Goal: Check status: Check status

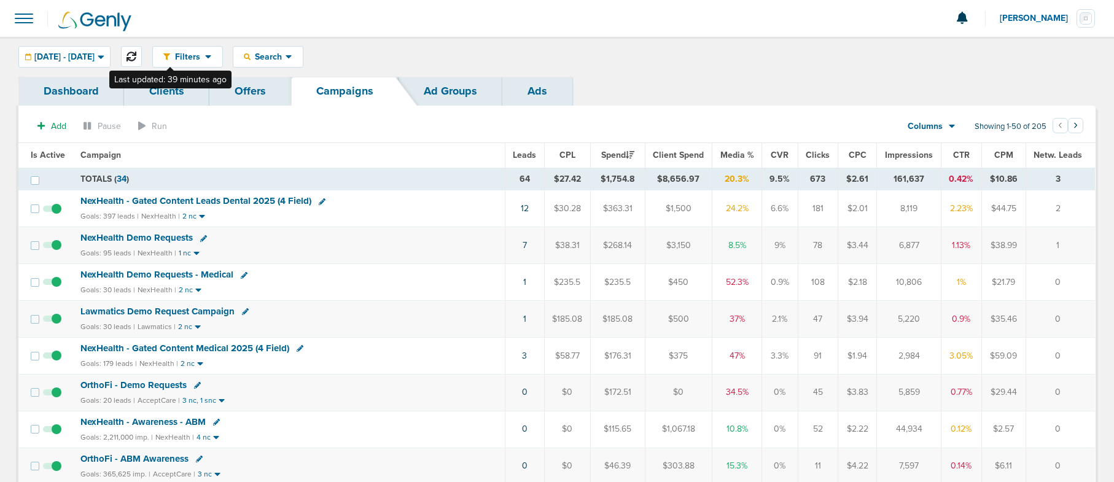
click at [142, 52] on button at bounding box center [131, 56] width 21 height 21
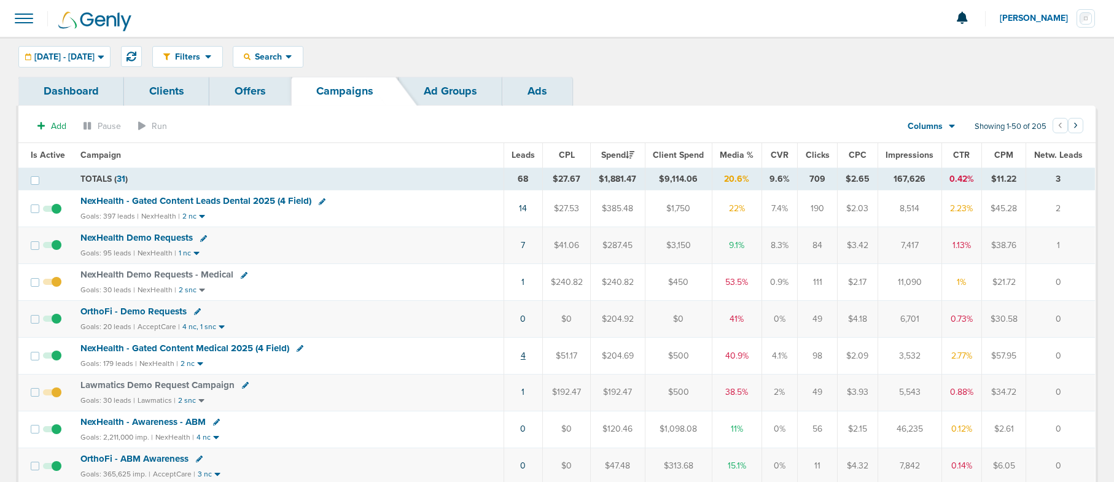
click at [523, 358] on link "4" at bounding box center [523, 356] width 5 height 10
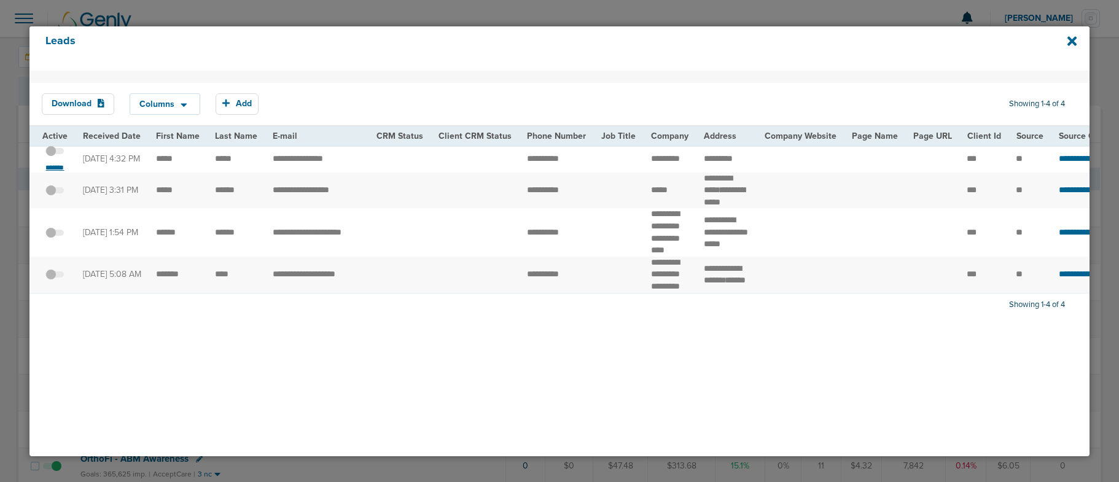
click at [56, 166] on small "*******" at bounding box center [55, 168] width 26 height 10
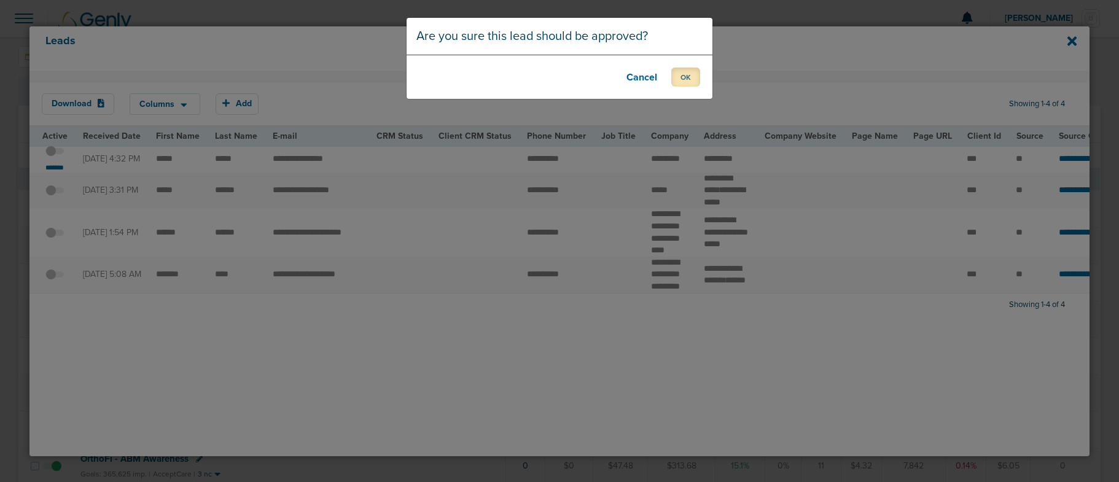
click at [682, 81] on button "OK" at bounding box center [685, 77] width 29 height 19
drag, startPoint x: 683, startPoint y: 76, endPoint x: 888, endPoint y: 72, distance: 204.6
click at [684, 76] on button "OK" at bounding box center [685, 77] width 29 height 19
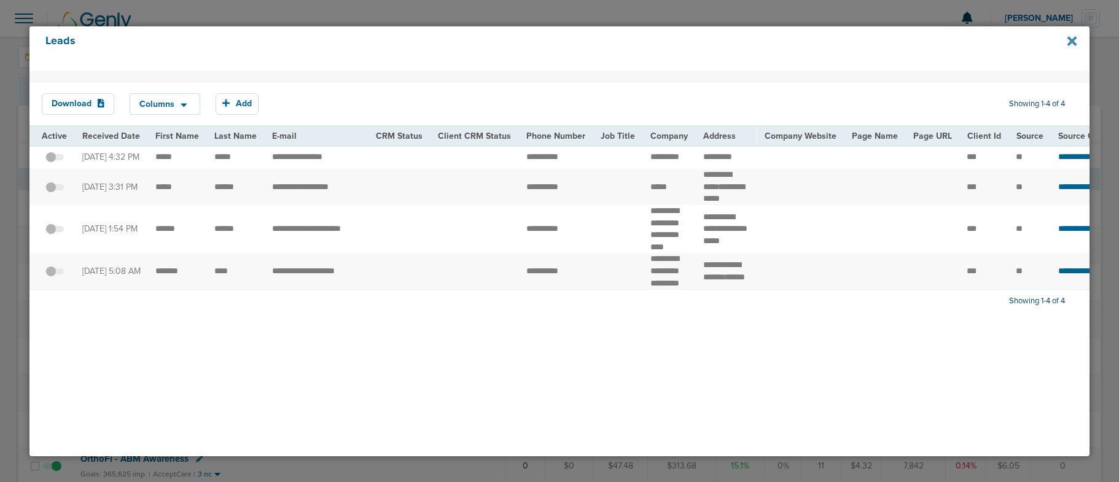
click at [1071, 42] on icon at bounding box center [1072, 40] width 9 height 9
click at [1071, 36] on icon at bounding box center [1072, 41] width 9 height 14
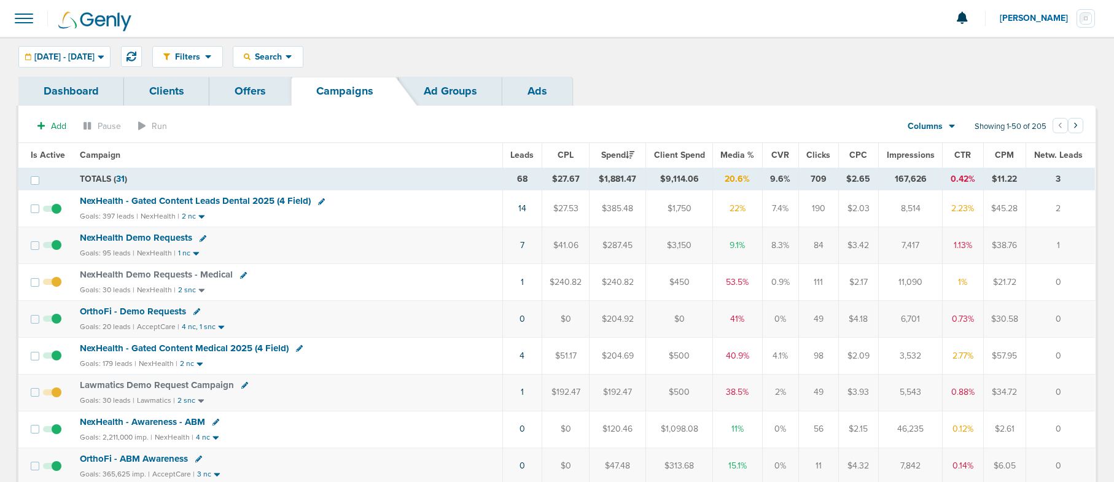
click at [127, 313] on span "OrthoFi - Demo Requests" at bounding box center [133, 311] width 106 height 11
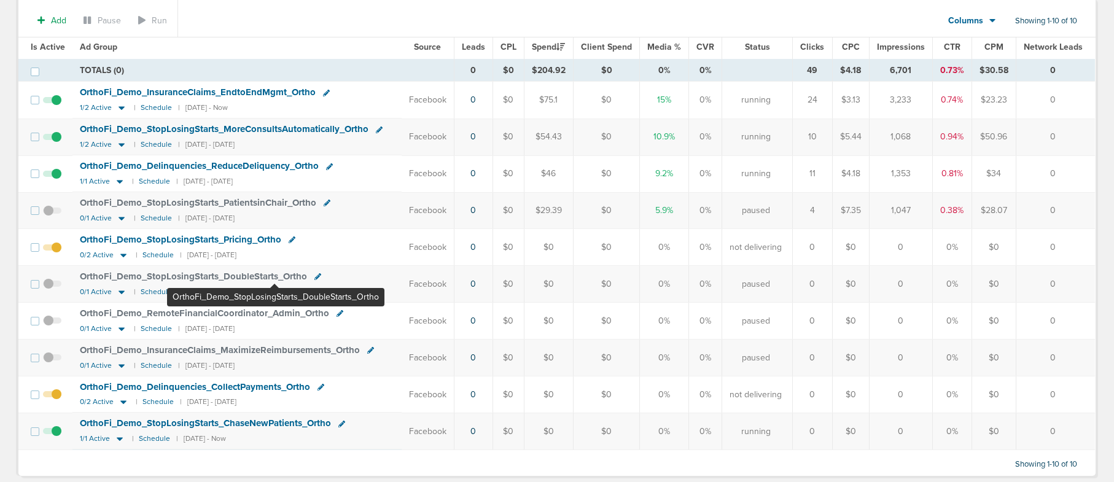
scroll to position [136, 0]
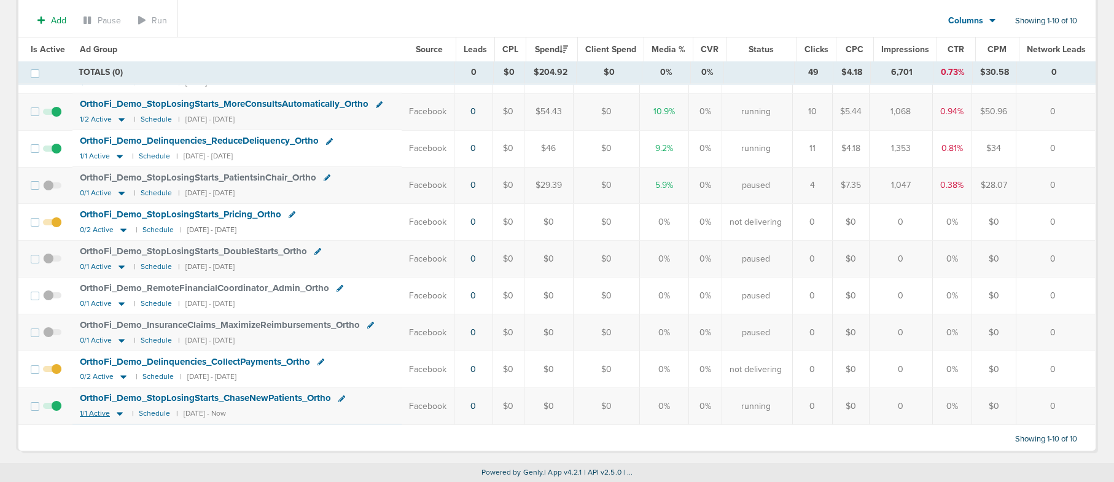
click at [119, 413] on icon at bounding box center [120, 415] width 6 height 4
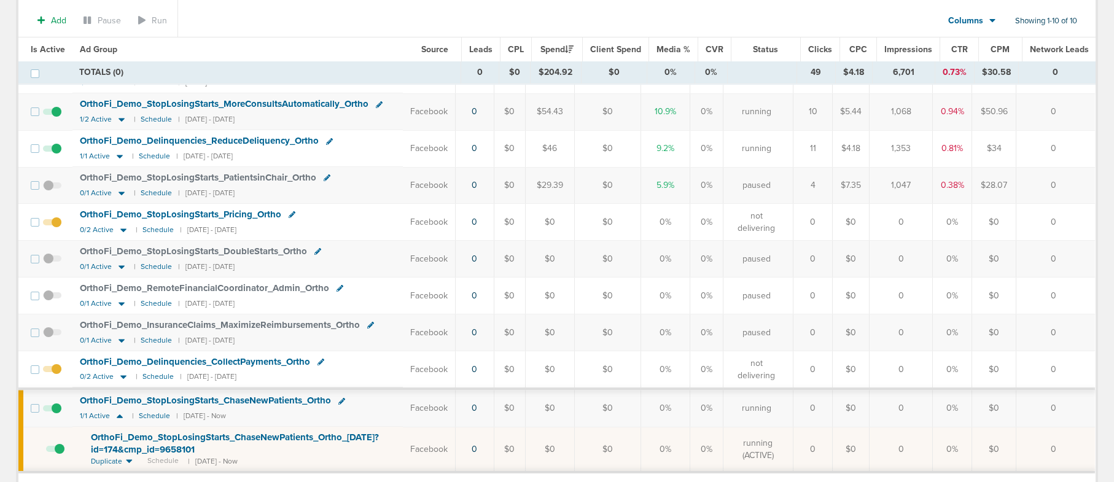
click at [55, 415] on span at bounding box center [52, 415] width 18 height 0
click at [52, 411] on input "checkbox" at bounding box center [52, 411] width 0 height 0
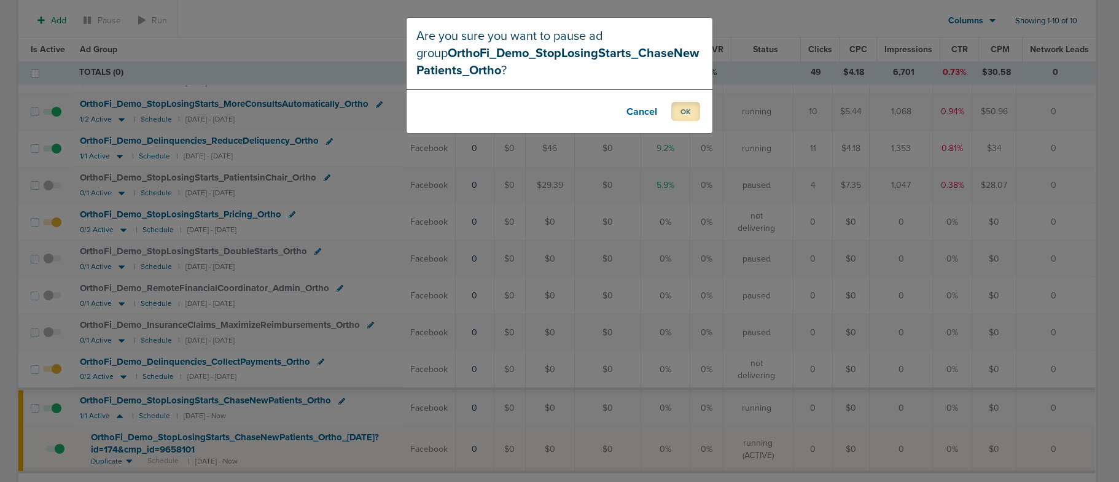
click at [692, 111] on button "OK" at bounding box center [685, 111] width 29 height 19
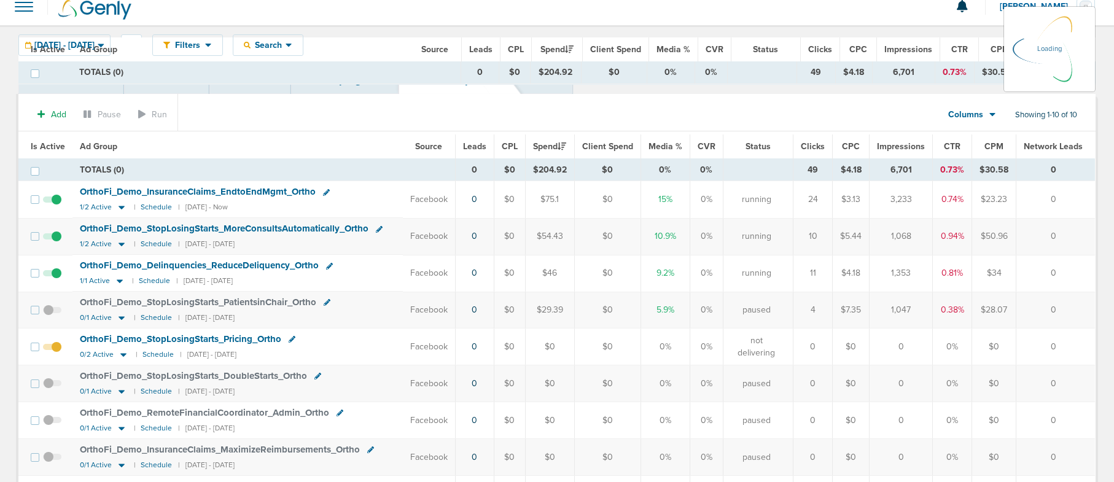
scroll to position [0, 0]
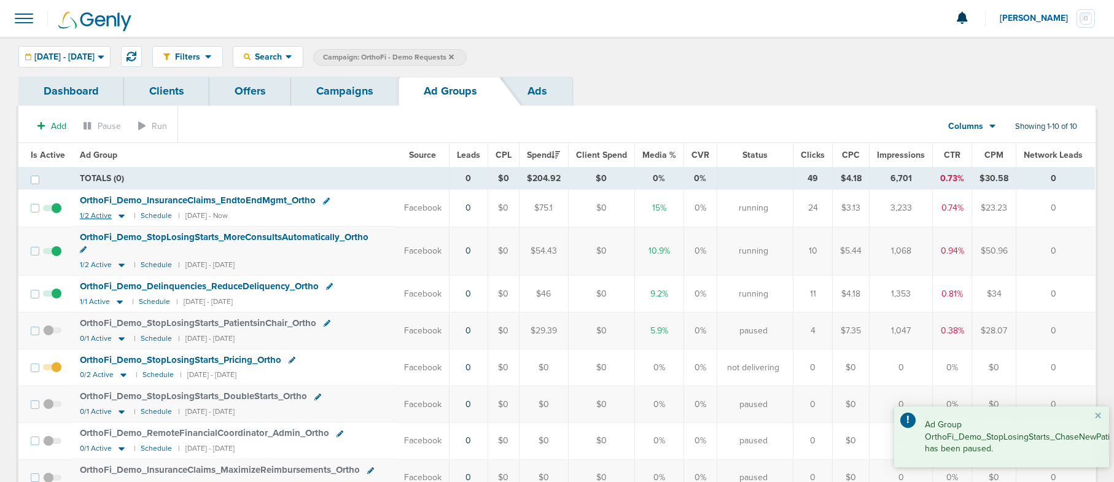
click at [120, 218] on icon at bounding box center [121, 216] width 12 height 10
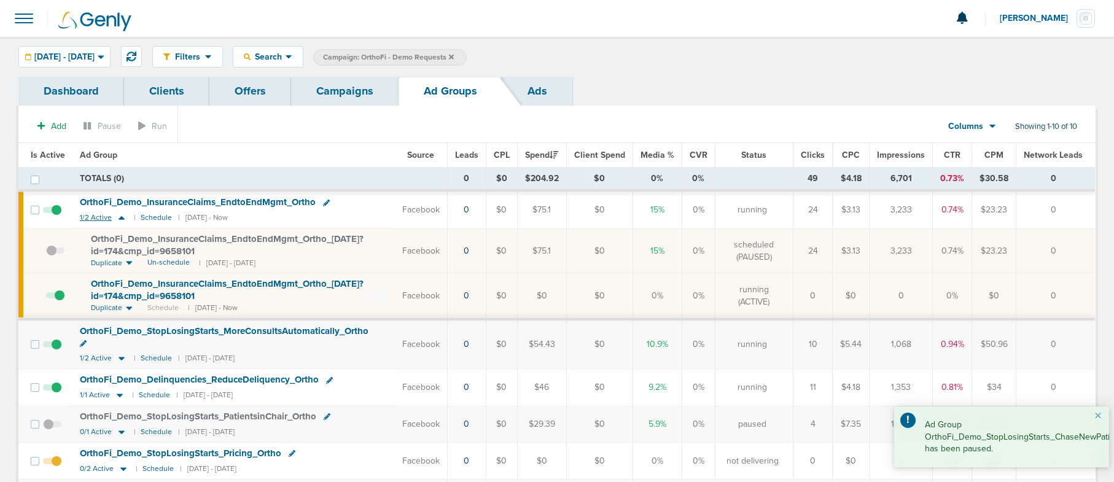
click at [120, 218] on icon at bounding box center [122, 218] width 6 height 4
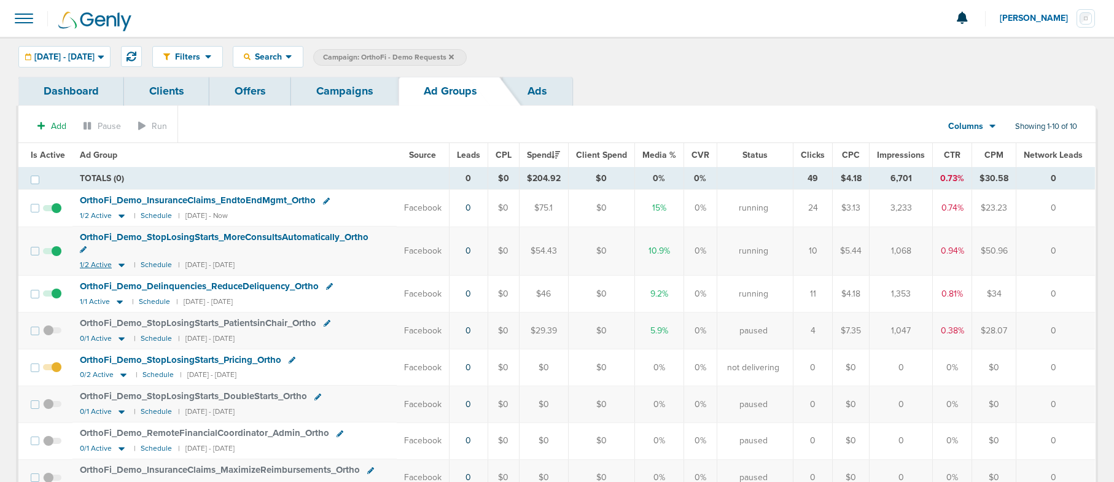
click at [120, 264] on icon at bounding box center [122, 266] width 6 height 4
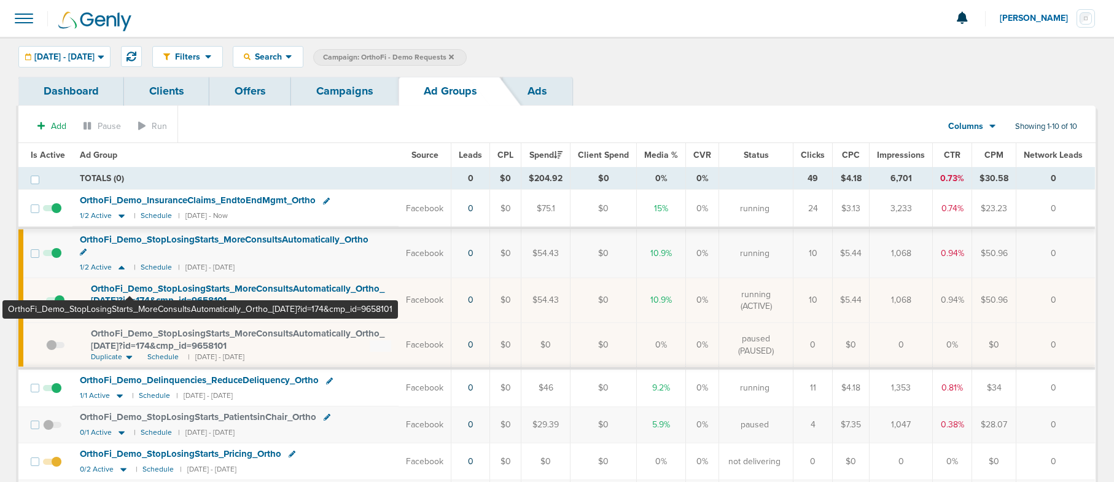
click at [130, 286] on span "OrthoFi_ Demo_ StopLosingStarts_ MoreConsultsAutomatically_ Ortho_ [DATE]?id=17…" at bounding box center [238, 294] width 294 height 23
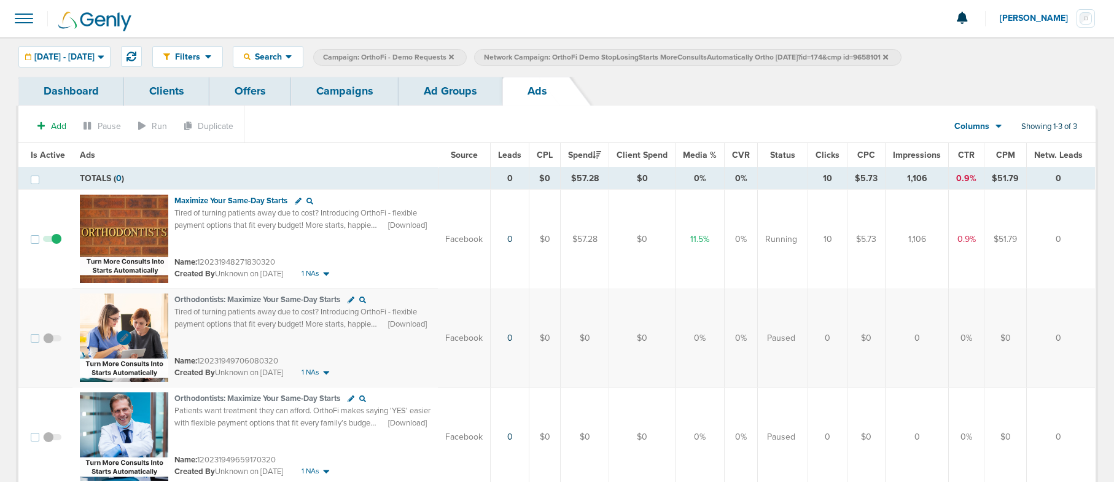
scroll to position [62, 0]
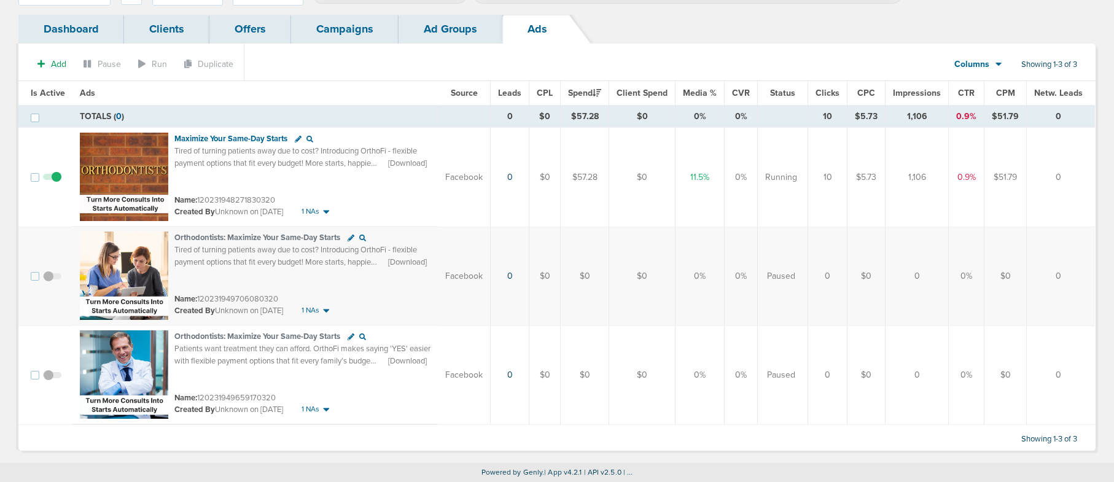
click at [53, 283] on span at bounding box center [52, 283] width 18 height 0
click at [52, 279] on input "checkbox" at bounding box center [52, 279] width 0 height 0
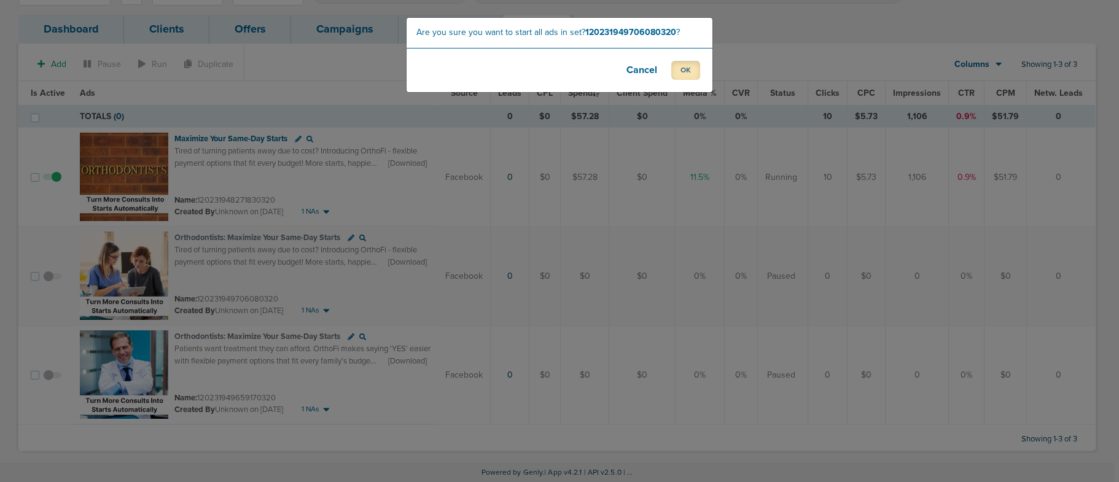
click at [678, 72] on button "OK" at bounding box center [685, 70] width 29 height 19
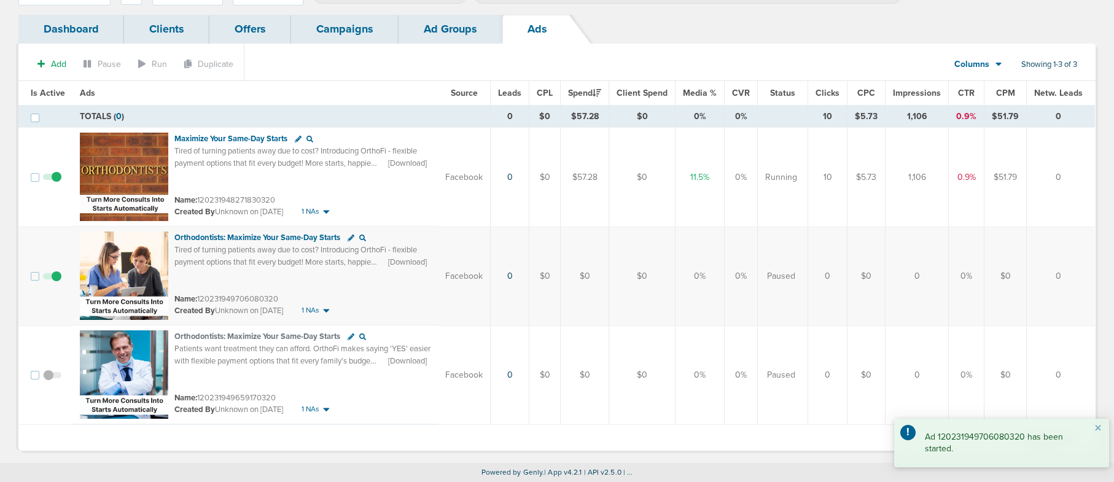
click at [425, 32] on link "Ad Groups" at bounding box center [451, 29] width 104 height 29
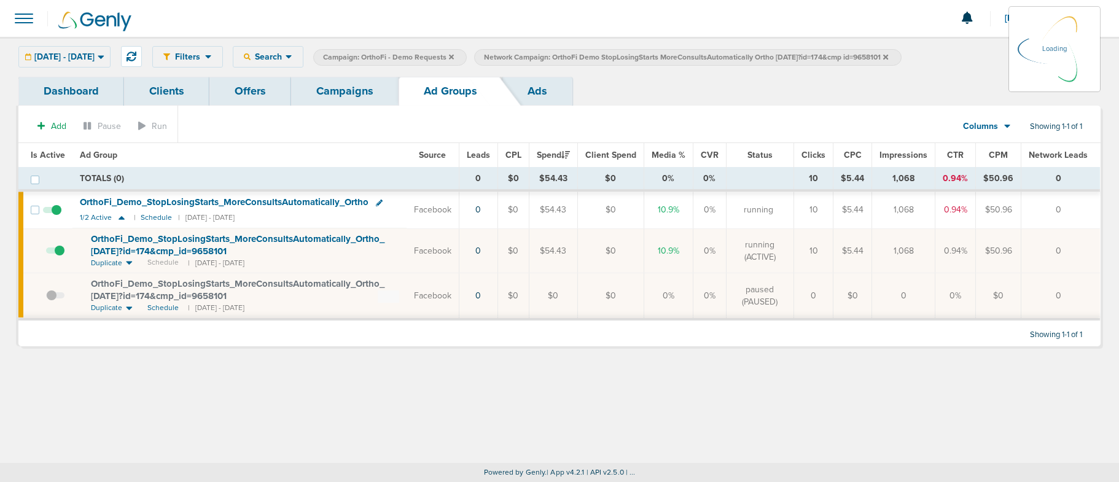
click at [351, 92] on link "Campaigns" at bounding box center [345, 91] width 108 height 29
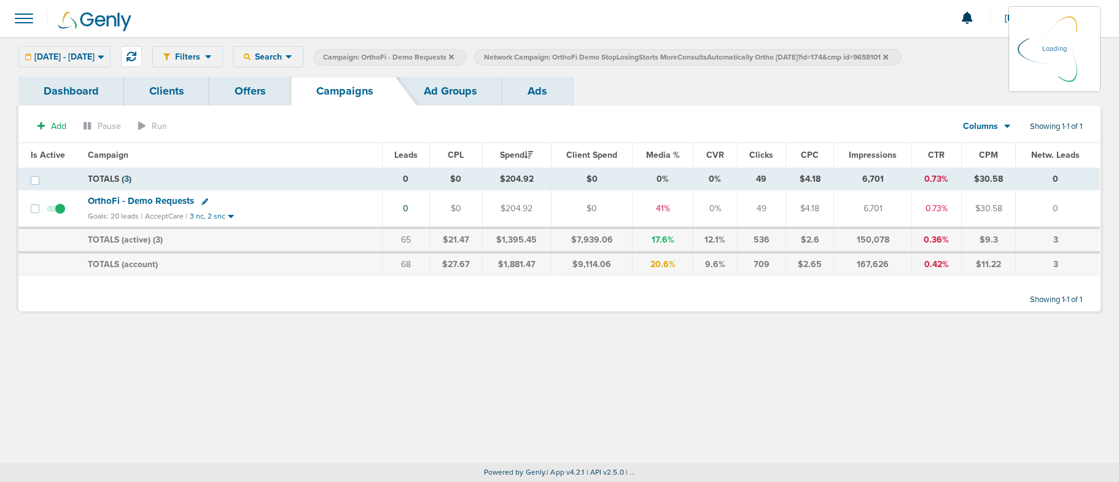
click at [888, 56] on icon at bounding box center [885, 56] width 5 height 5
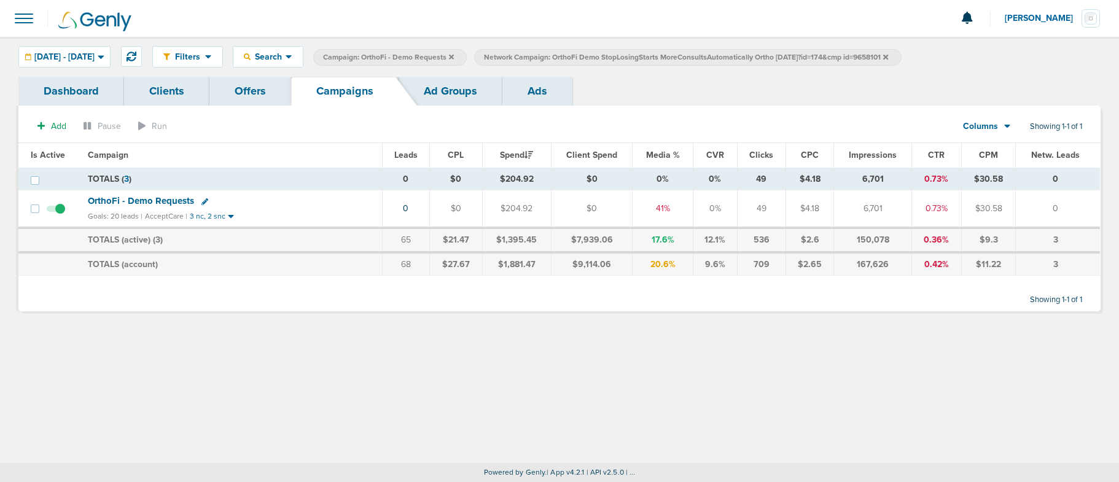
click at [888, 55] on icon at bounding box center [885, 56] width 5 height 7
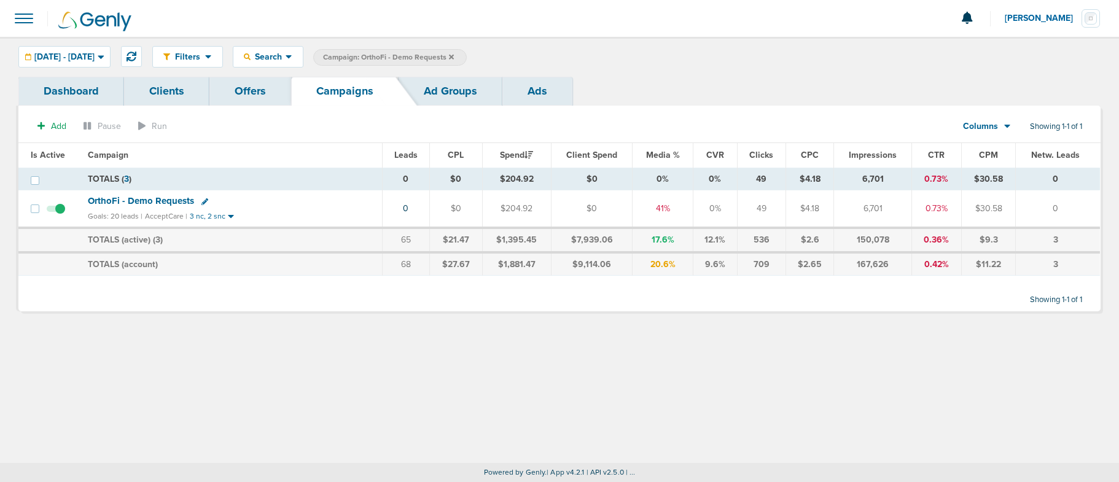
click at [454, 58] on icon at bounding box center [451, 56] width 5 height 5
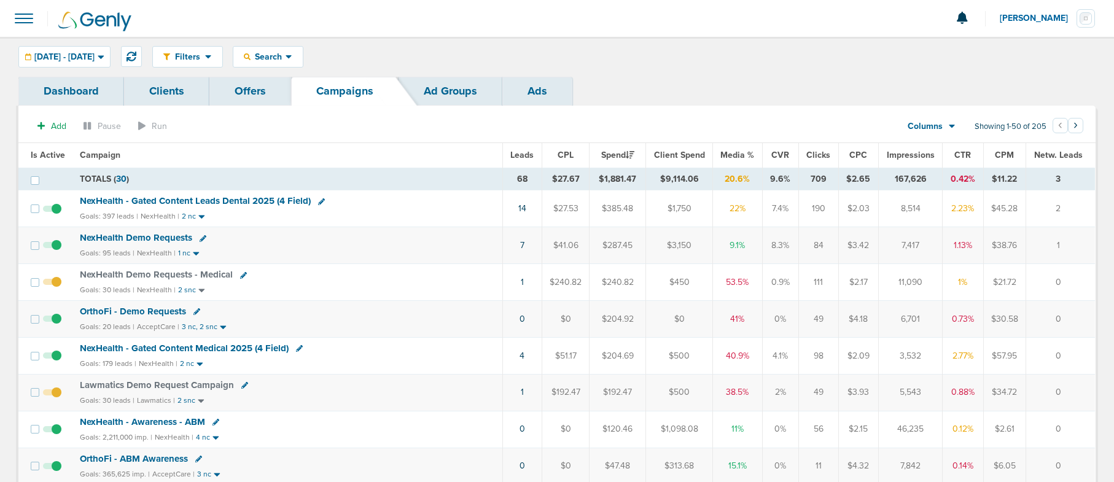
scroll to position [4, 0]
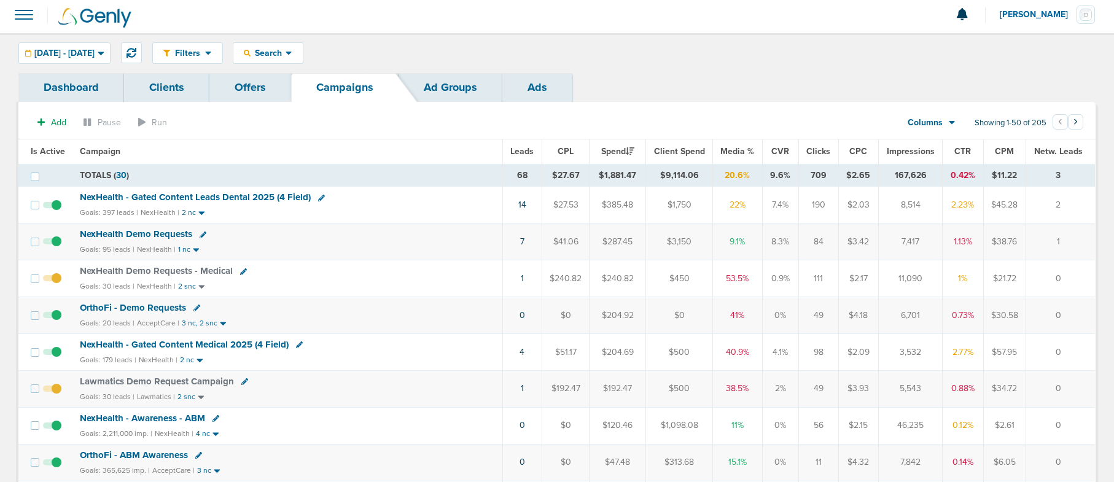
click at [120, 307] on span "OrthoFi - Demo Requests" at bounding box center [133, 307] width 106 height 11
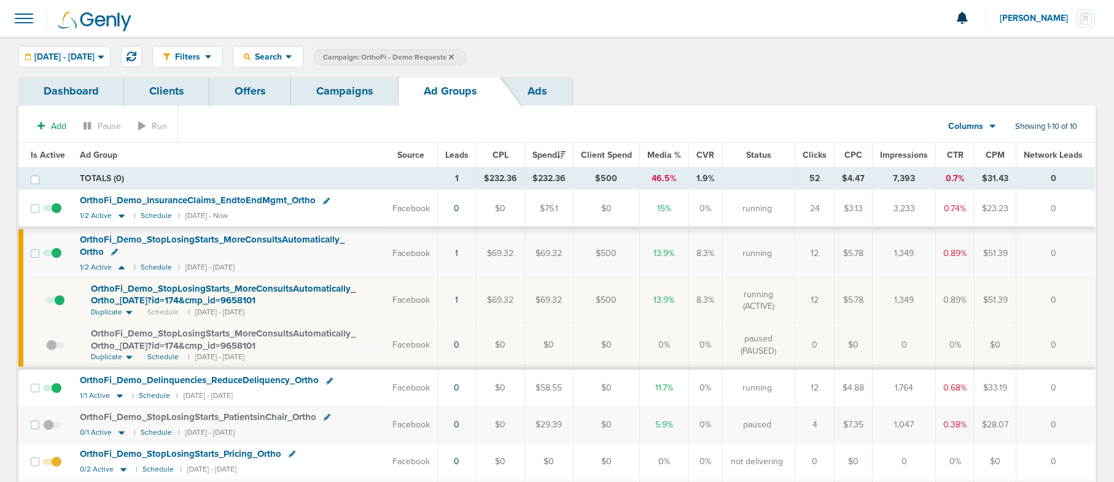
click at [55, 394] on span at bounding box center [52, 394] width 18 height 0
click at [52, 391] on input "checkbox" at bounding box center [52, 391] width 0 height 0
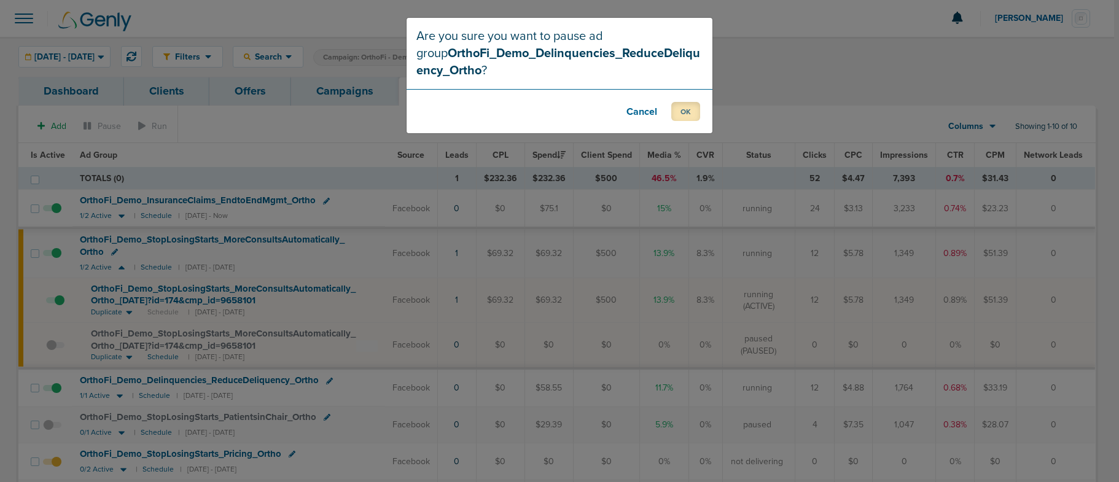
click at [686, 115] on button "OK" at bounding box center [685, 111] width 29 height 19
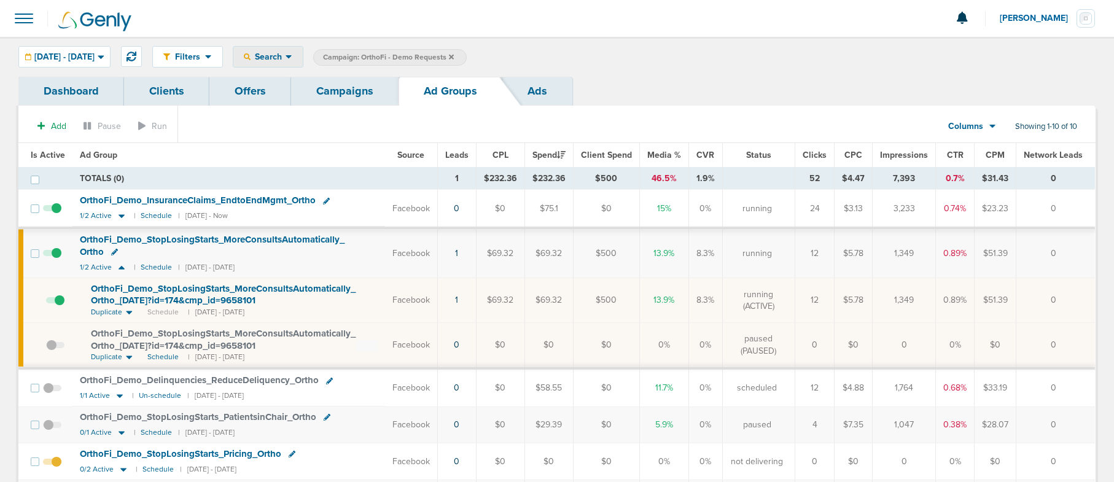
click at [303, 63] on div "Search" at bounding box center [267, 57] width 69 height 20
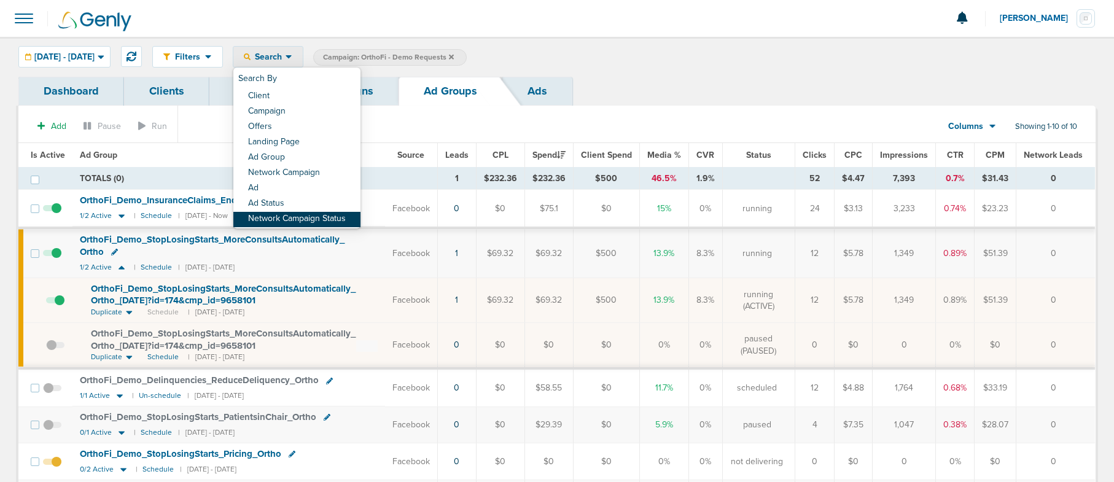
click at [331, 225] on link "Network Campaign Status" at bounding box center [296, 219] width 127 height 15
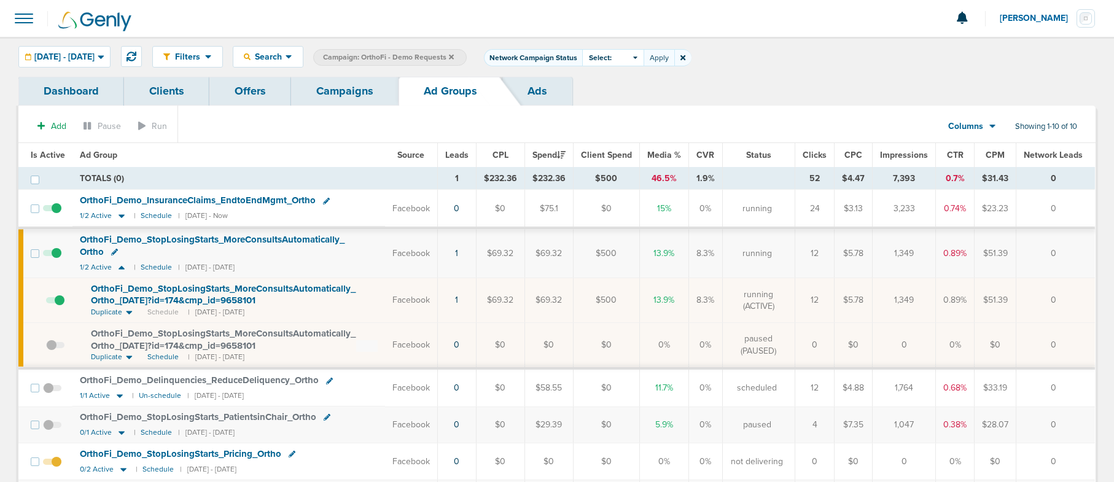
drag, startPoint x: 666, startPoint y: 58, endPoint x: 659, endPoint y: 63, distance: 8.7
click at [644, 58] on div "Select:" at bounding box center [612, 57] width 61 height 17
drag, startPoint x: 628, startPoint y: 109, endPoint x: 674, endPoint y: 88, distance: 49.8
click at [597, 109] on span at bounding box center [593, 109] width 9 height 9
click at [603, 105] on input "Scheduled" at bounding box center [603, 105] width 0 height 0
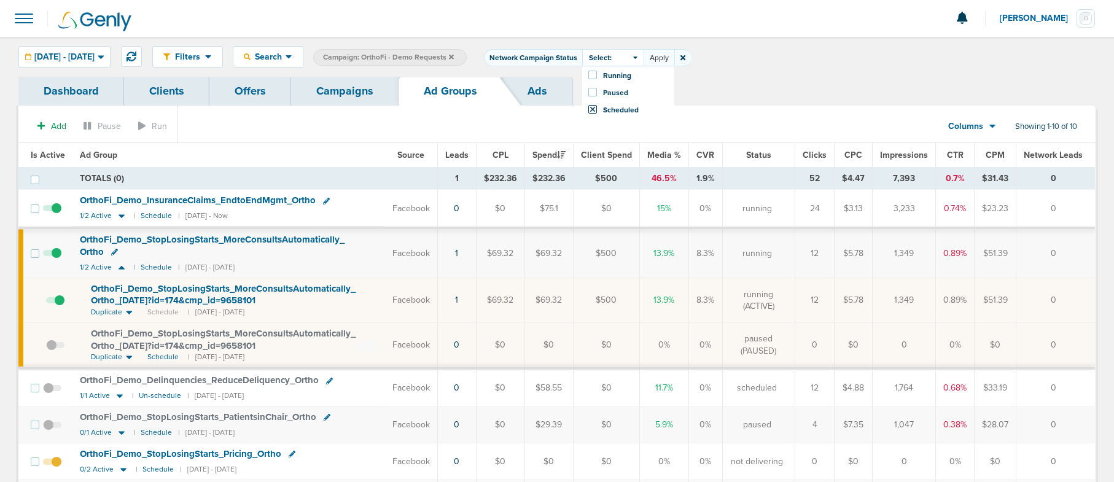
click at [675, 55] on button "Apply" at bounding box center [659, 57] width 31 height 17
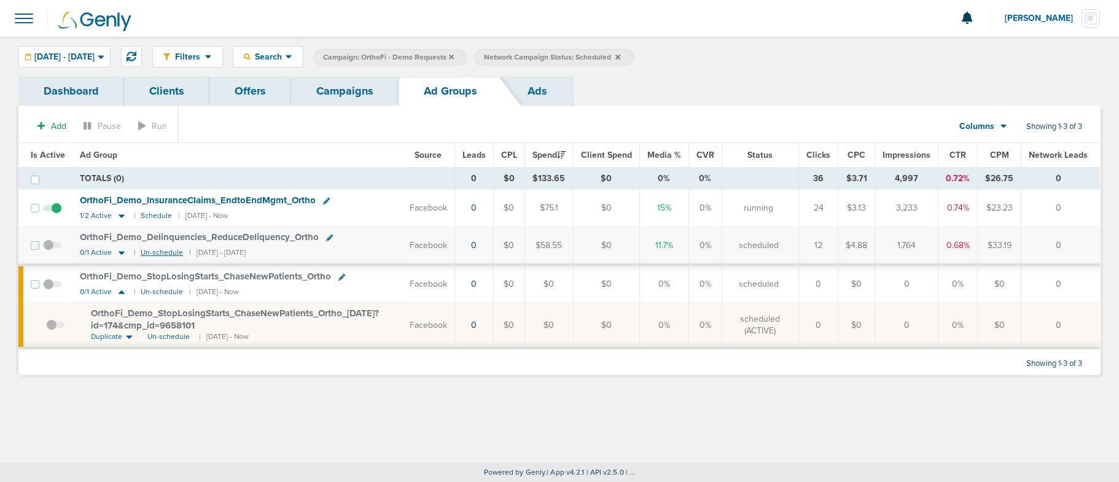
click at [147, 251] on small "Un-schedule" at bounding box center [162, 252] width 42 height 9
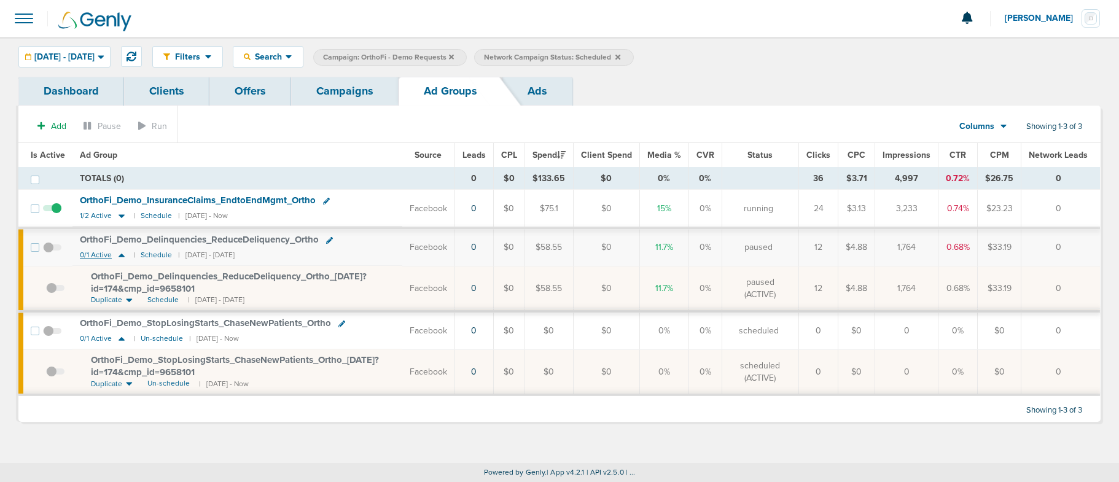
click at [121, 255] on icon at bounding box center [122, 256] width 6 height 4
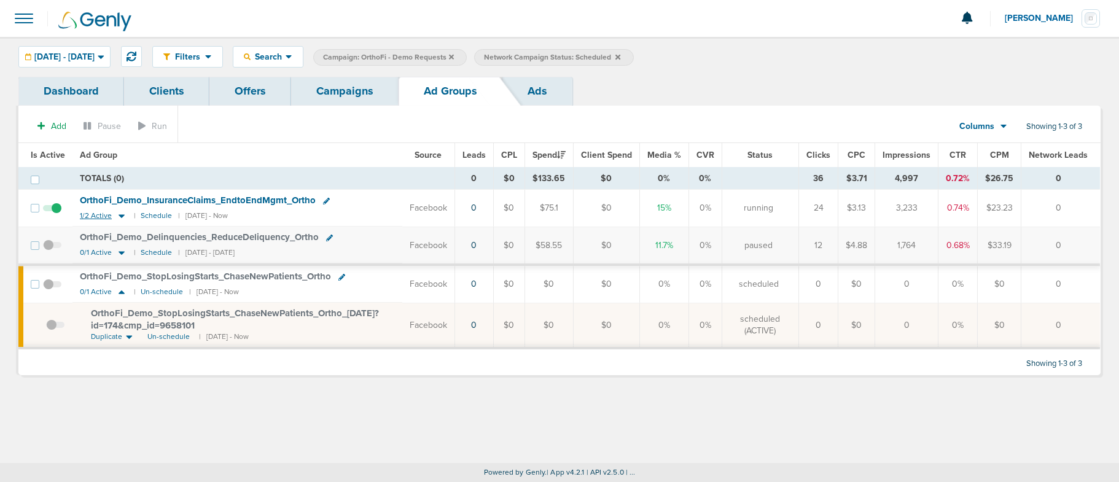
click at [120, 214] on icon at bounding box center [121, 216] width 12 height 10
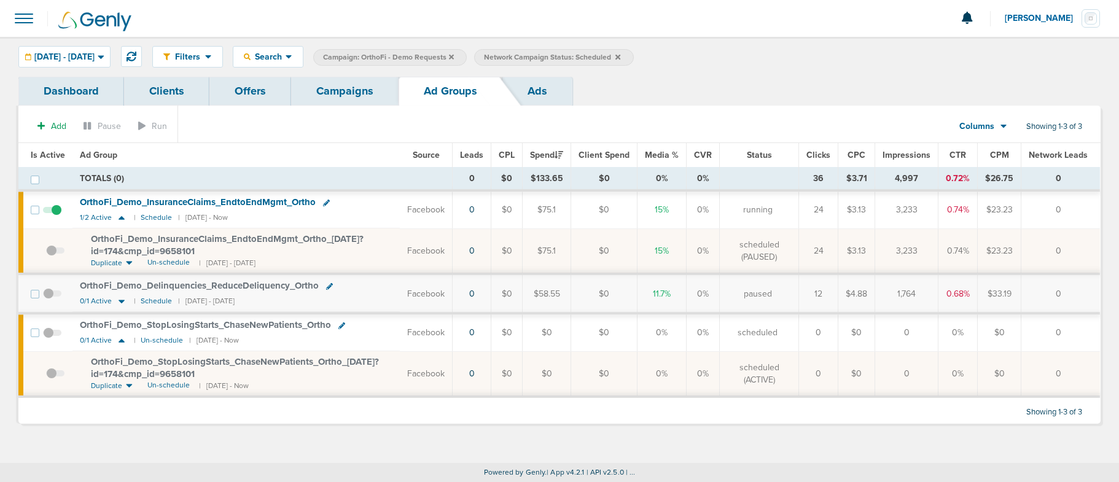
click at [128, 262] on icon at bounding box center [129, 264] width 6 height 4
click at [171, 262] on span "Un-schedule" at bounding box center [168, 262] width 42 height 10
click at [360, 92] on link "Campaigns" at bounding box center [345, 91] width 108 height 29
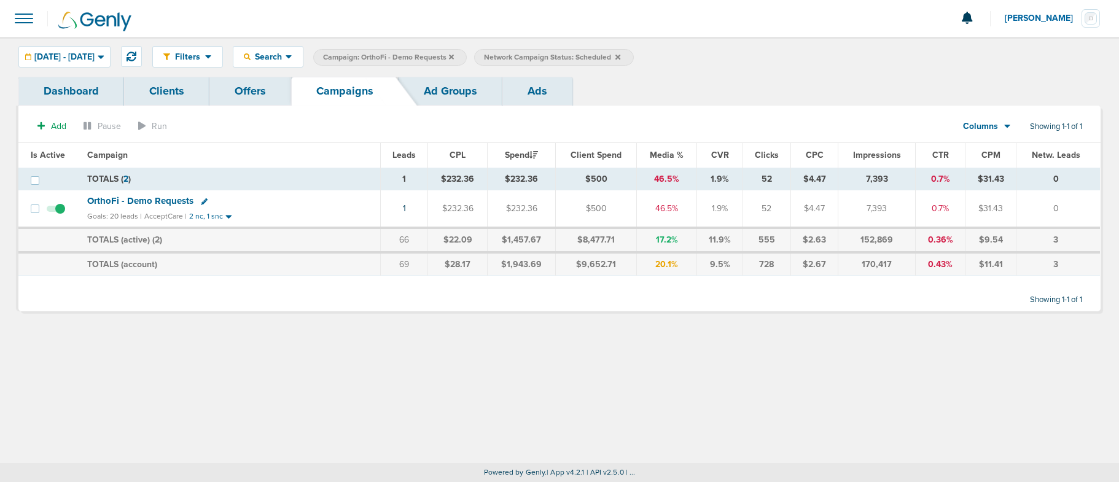
click at [620, 58] on icon at bounding box center [618, 56] width 5 height 5
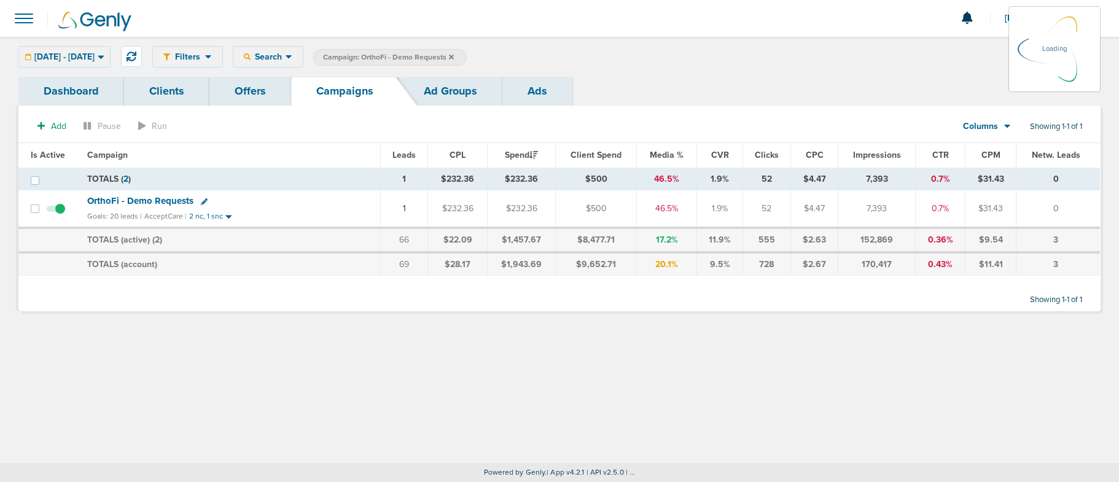
click at [467, 57] on label "Campaign: OrthoFi - Demo Requests" at bounding box center [390, 57] width 154 height 17
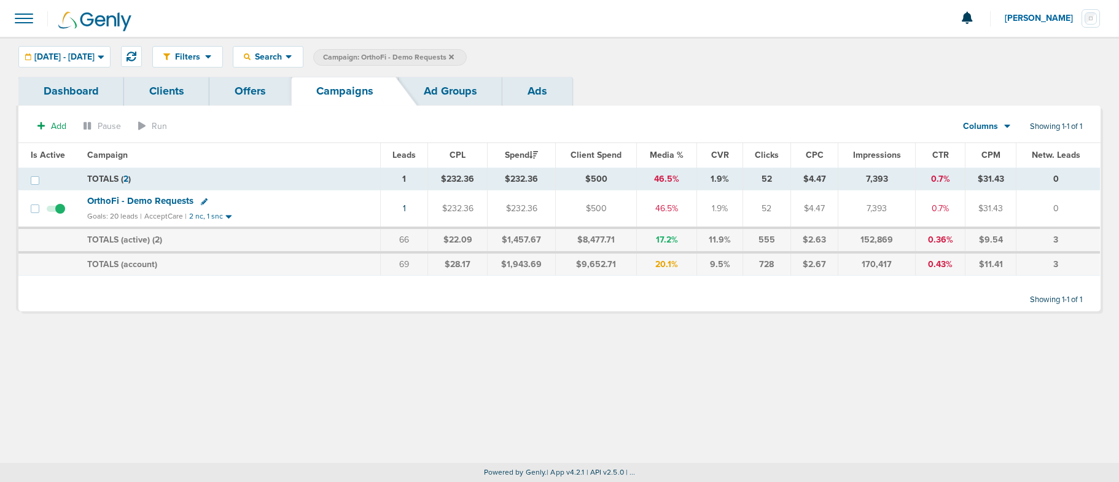
click at [454, 55] on icon at bounding box center [451, 56] width 5 height 5
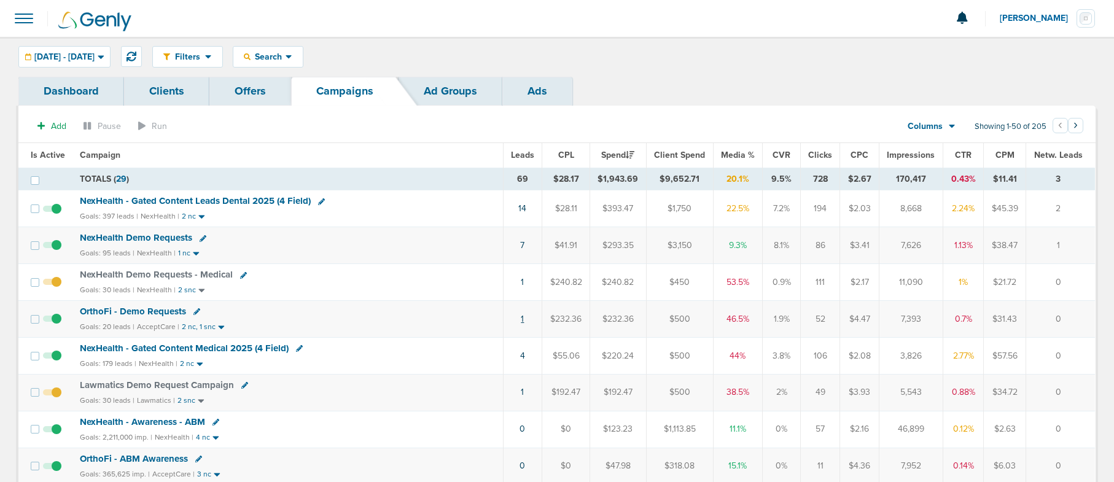
click at [523, 318] on link "1" at bounding box center [522, 319] width 3 height 10
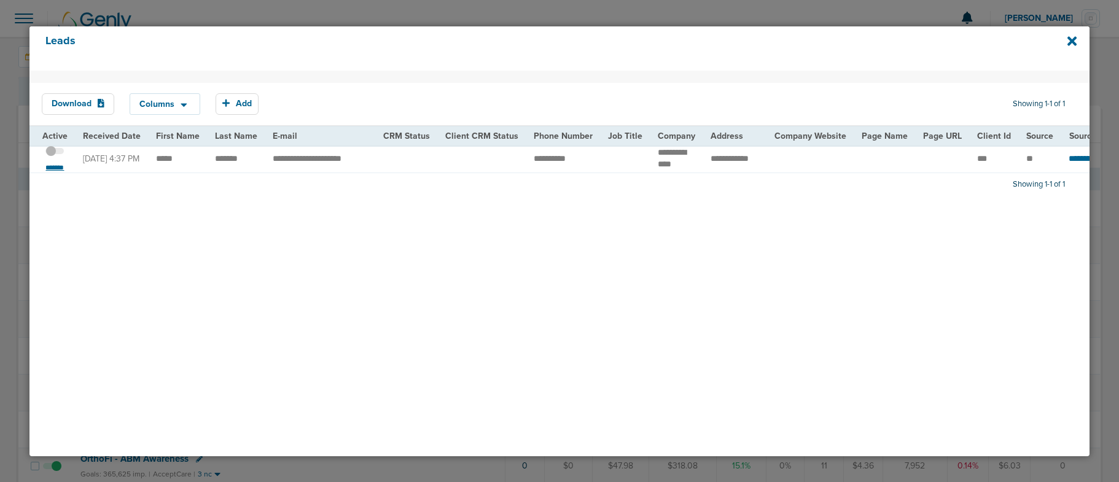
click at [52, 165] on small "*******" at bounding box center [55, 168] width 26 height 10
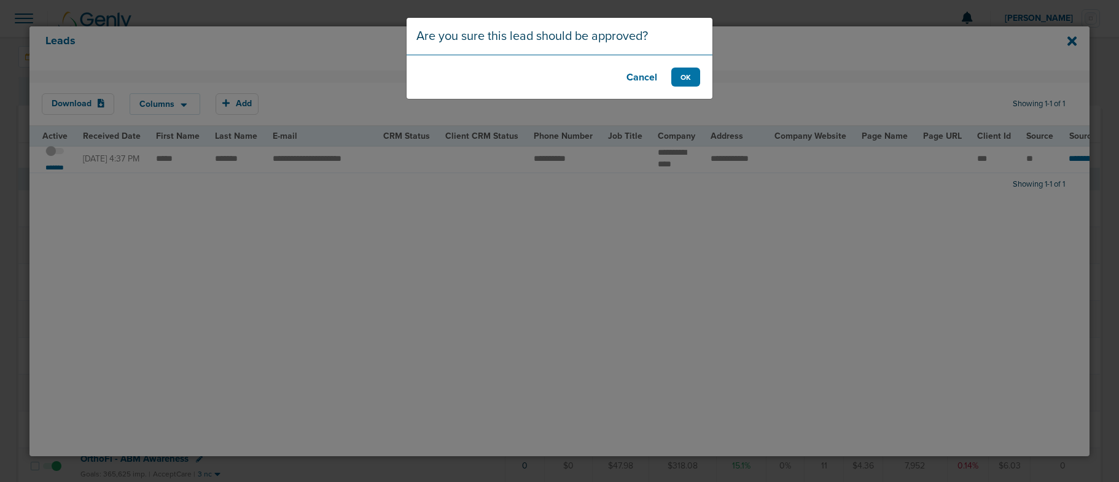
click at [645, 79] on button "Cancel" at bounding box center [641, 77] width 49 height 19
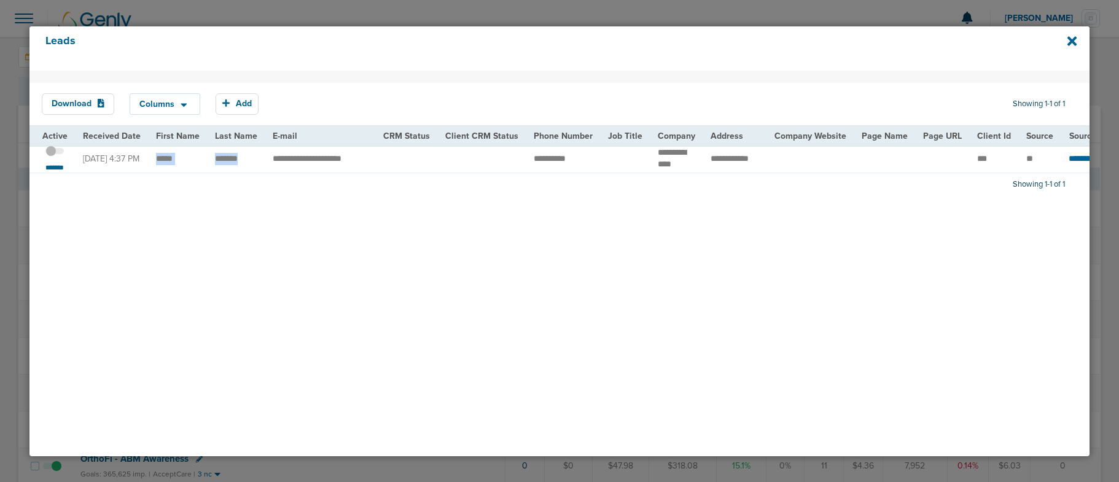
drag, startPoint x: 151, startPoint y: 156, endPoint x: 256, endPoint y: 162, distance: 104.6
drag, startPoint x: 526, startPoint y: 157, endPoint x: 583, endPoint y: 159, distance: 57.2
click at [583, 159] on td "**********" at bounding box center [563, 159] width 74 height 28
